Goal: Information Seeking & Learning: Learn about a topic

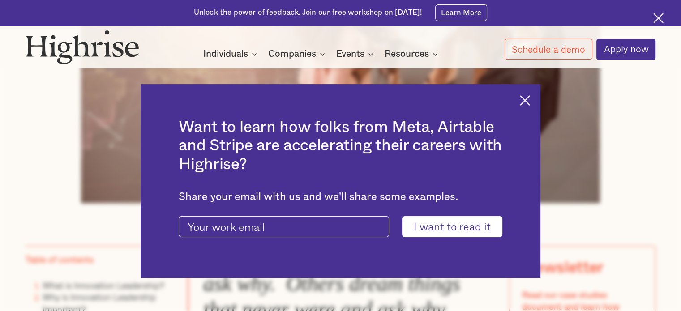
scroll to position [468, 0]
click at [529, 96] on img at bounding box center [525, 100] width 10 height 10
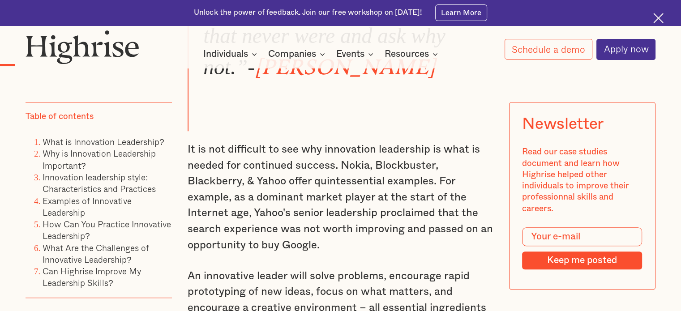
scroll to position [745, 0]
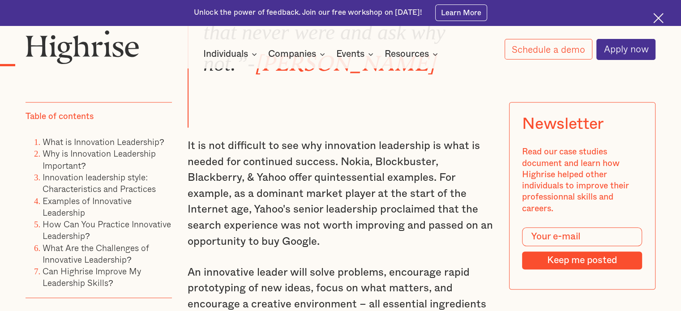
click at [320, 209] on p "It is not difficult to see why innovation leadership is what is needed for cont…" at bounding box center [341, 193] width 306 height 111
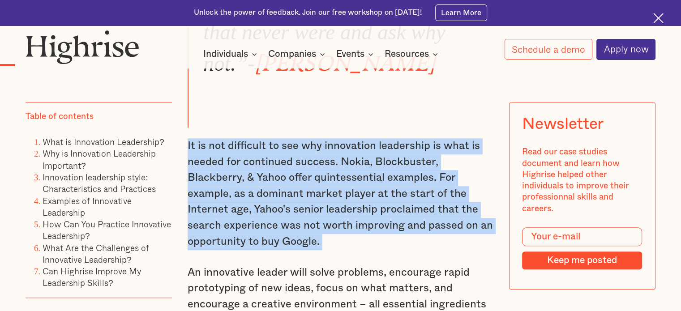
click at [320, 209] on p "It is not difficult to see why innovation leadership is what is needed for cont…" at bounding box center [341, 193] width 306 height 111
click at [337, 243] on p "It is not difficult to see why innovation leadership is what is needed for cont…" at bounding box center [341, 193] width 306 height 111
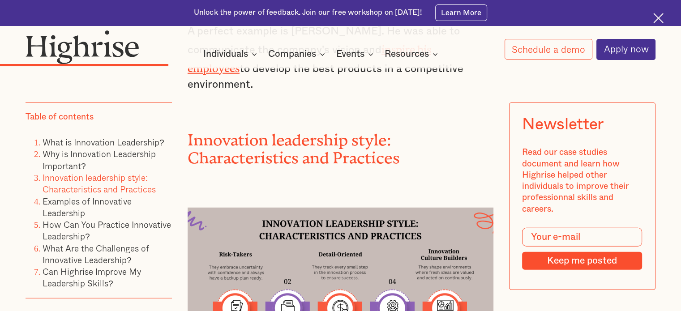
scroll to position [2383, 0]
click at [266, 128] on h2 "Innovation leadership style: Characteristics and Practices" at bounding box center [341, 146] width 306 height 36
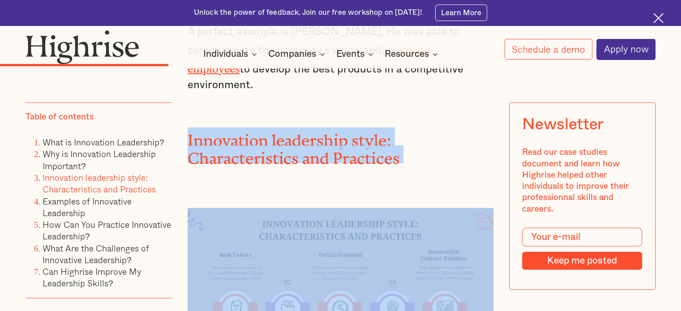
click at [266, 128] on h2 "Innovation leadership style: Characteristics and Practices" at bounding box center [341, 146] width 306 height 36
click at [301, 182] on div at bounding box center [341, 281] width 306 height 199
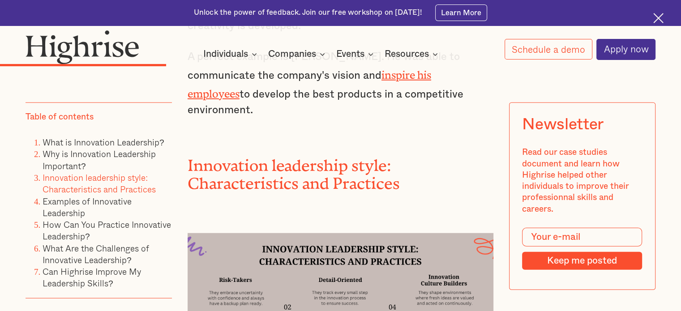
scroll to position [2357, 0]
click at [237, 153] on h2 "Innovation leadership style: Characteristics and Practices" at bounding box center [341, 171] width 306 height 36
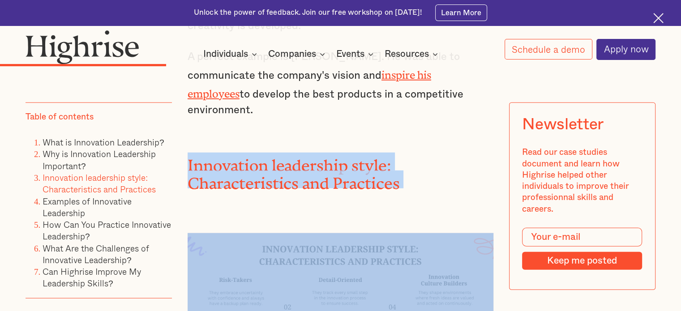
click at [237, 153] on h2 "Innovation leadership style: Characteristics and Practices" at bounding box center [341, 171] width 306 height 36
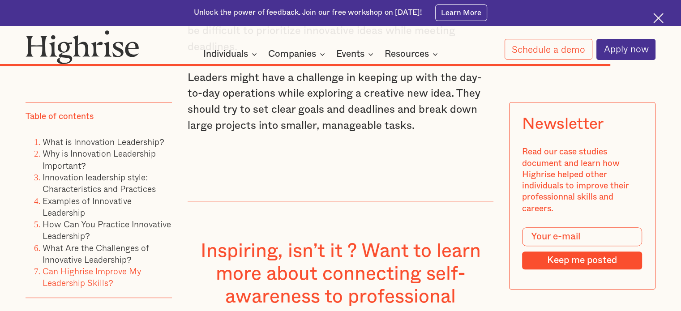
scroll to position [7020, 0]
